Goal: Communication & Community: Connect with others

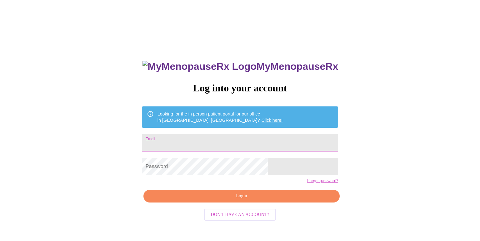
click at [237, 141] on input "Email" at bounding box center [240, 143] width 196 height 18
type input "[EMAIL_ADDRESS][DOMAIN_NAME]"
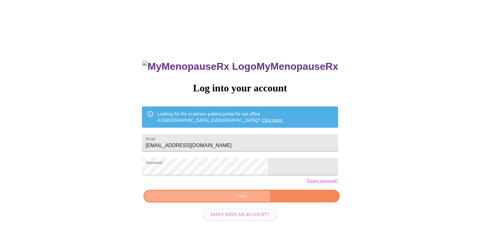
click at [241, 200] on span "Login" at bounding box center [242, 196] width 182 height 8
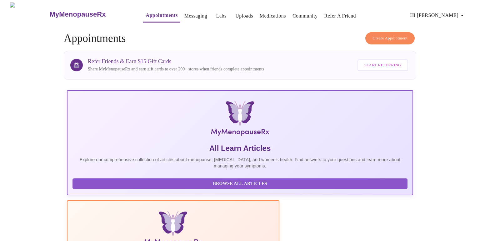
click at [462, 14] on icon "button" at bounding box center [463, 16] width 8 height 8
click at [455, 71] on div at bounding box center [240, 120] width 480 height 241
click at [185, 12] on link "Messaging" at bounding box center [196, 16] width 23 height 9
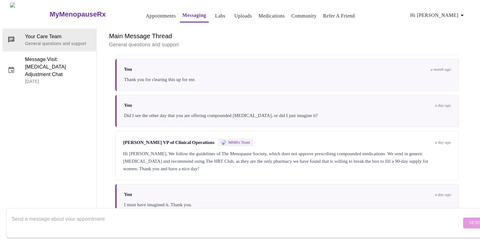
scroll to position [2307, 0]
